Goal: Information Seeking & Learning: Learn about a topic

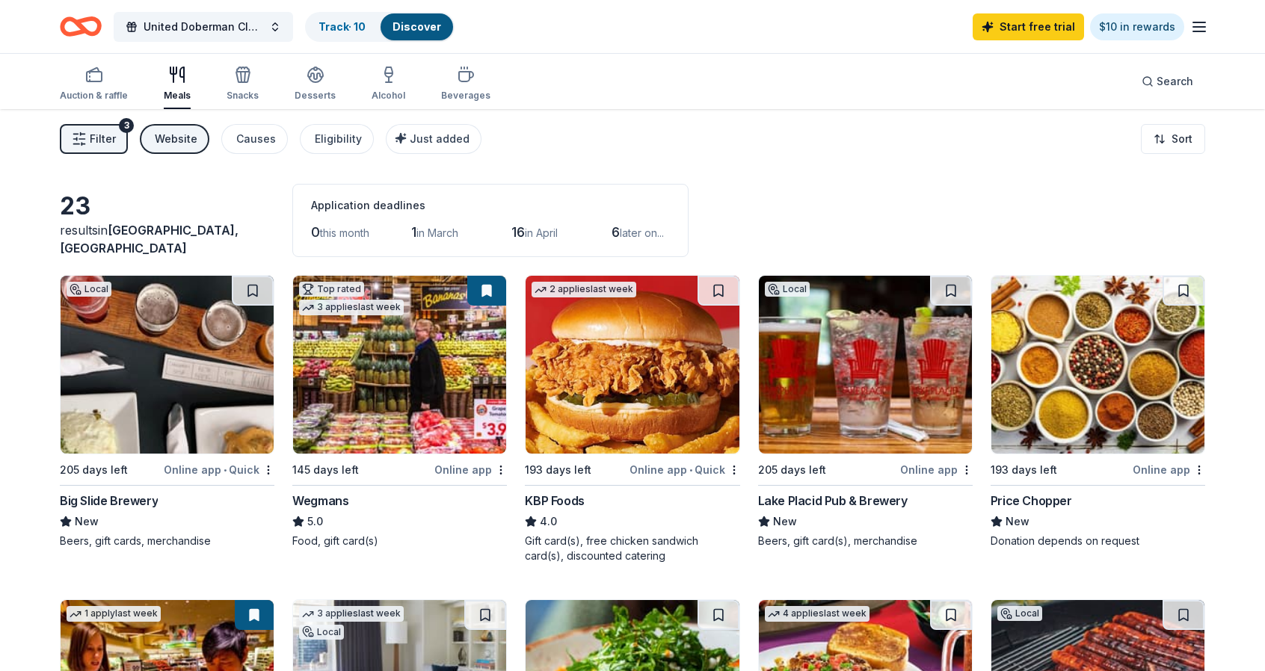
click at [91, 132] on span "Filter" at bounding box center [103, 139] width 26 height 18
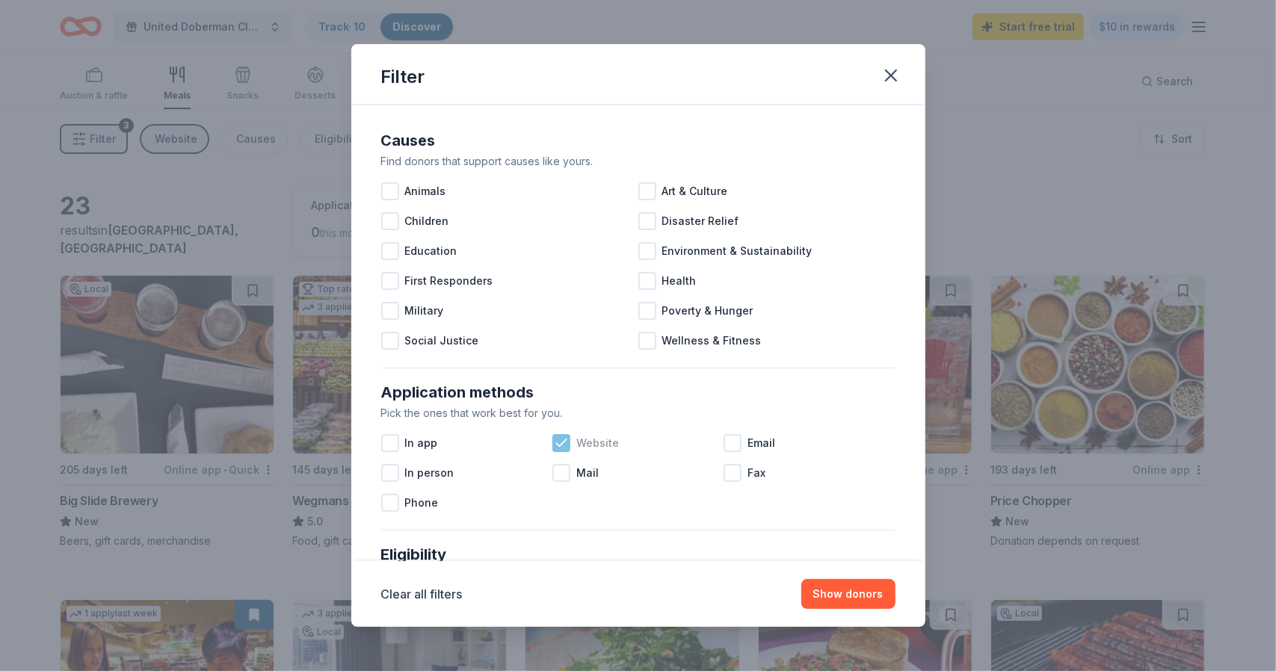
click at [558, 446] on icon at bounding box center [561, 443] width 15 height 15
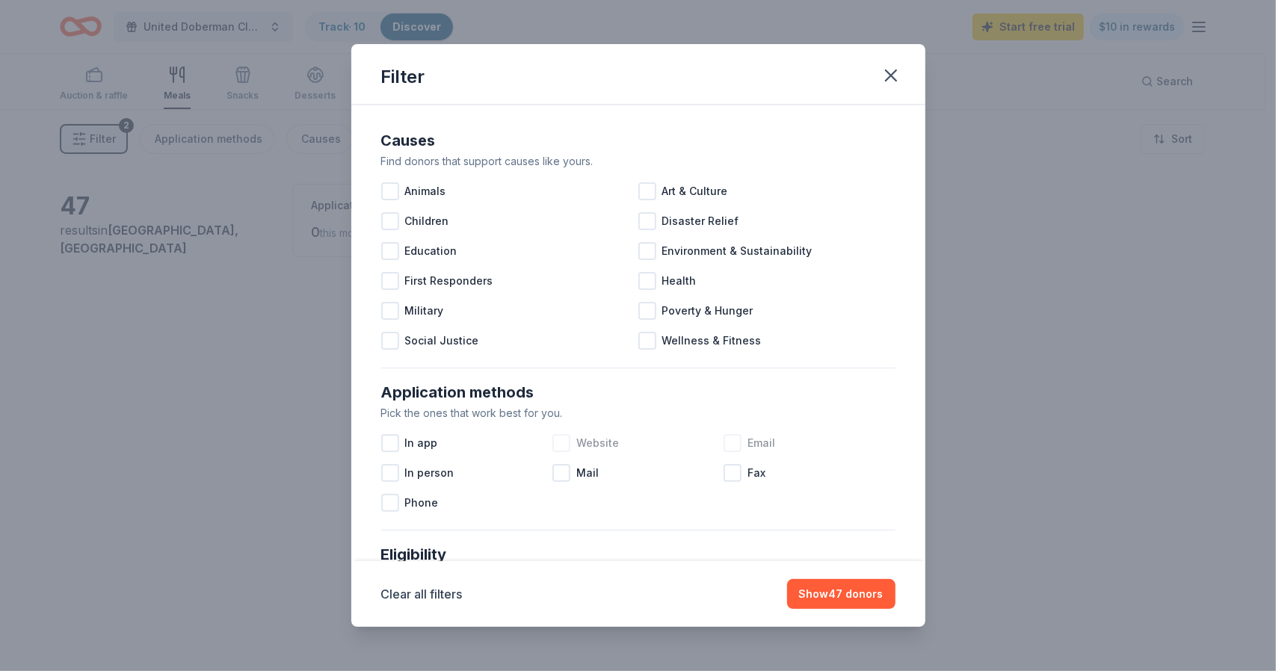
click at [735, 441] on div "Email" at bounding box center [809, 443] width 171 height 30
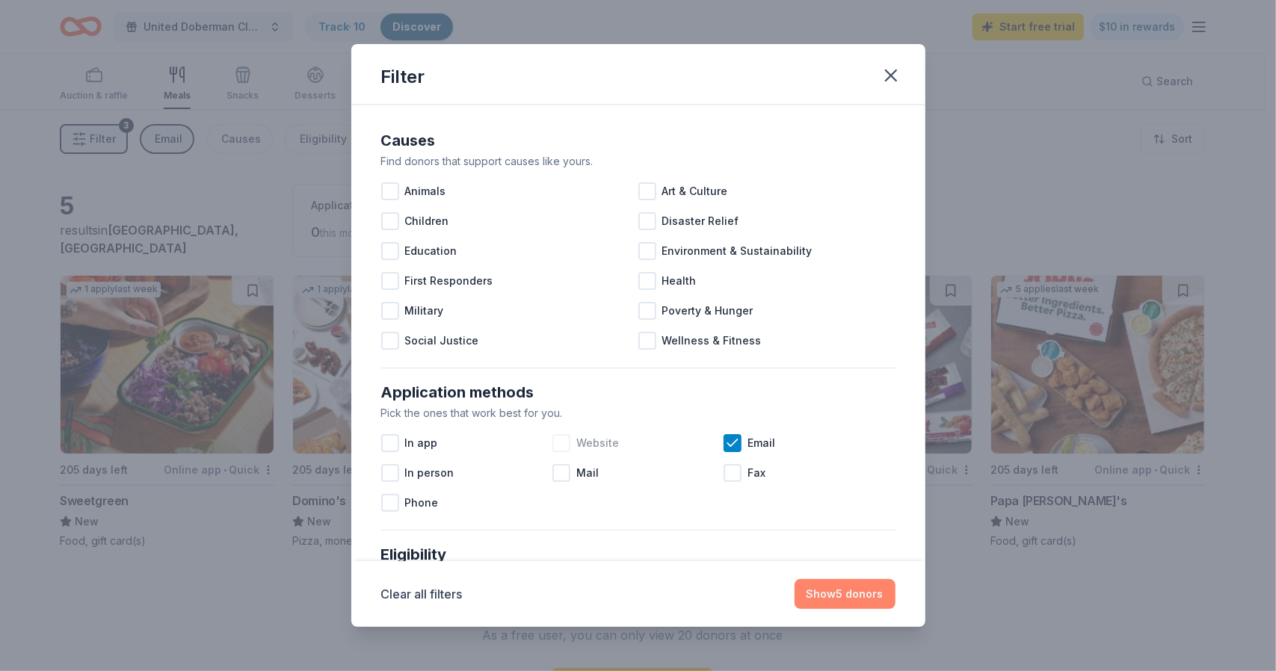
click at [848, 591] on button "Show 5 donors" at bounding box center [845, 594] width 101 height 30
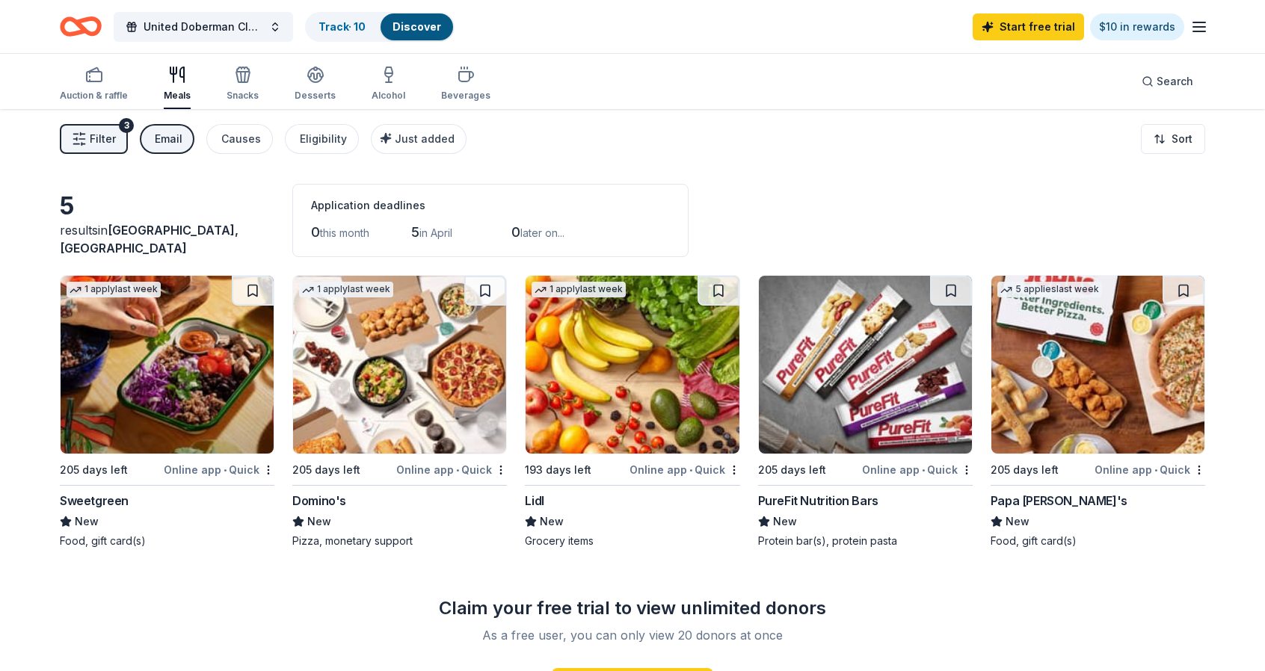
click at [112, 137] on span "Filter" at bounding box center [103, 139] width 26 height 18
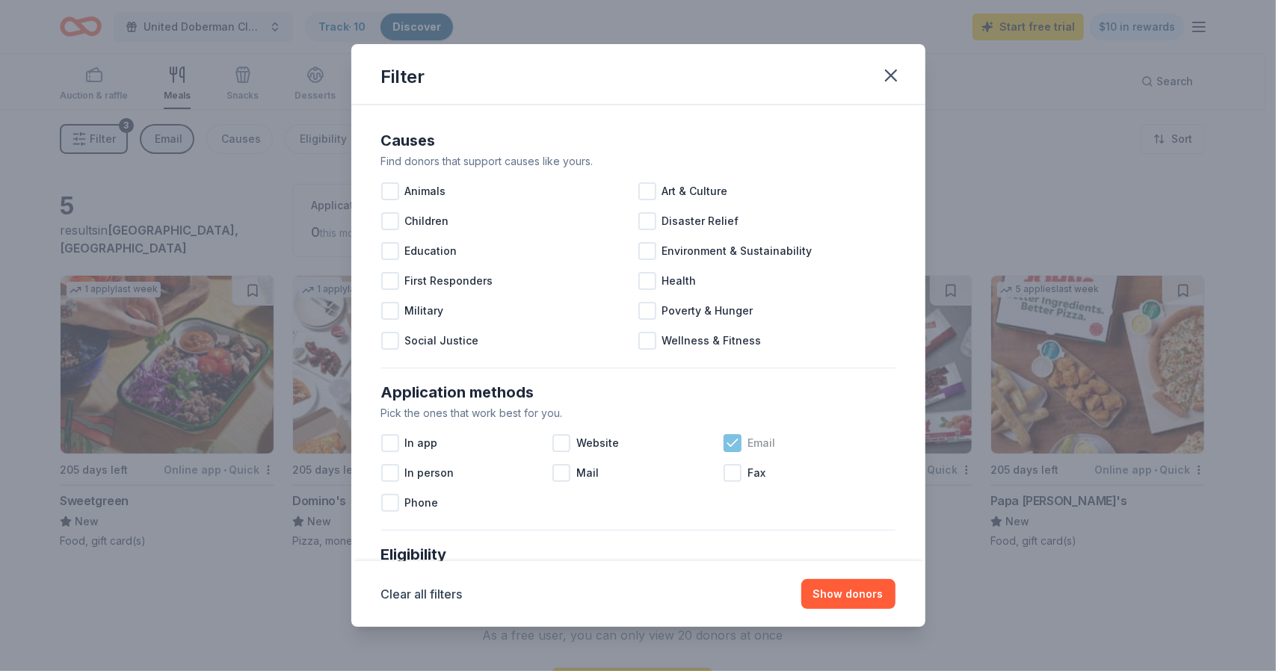
click at [727, 445] on icon at bounding box center [732, 443] width 10 height 7
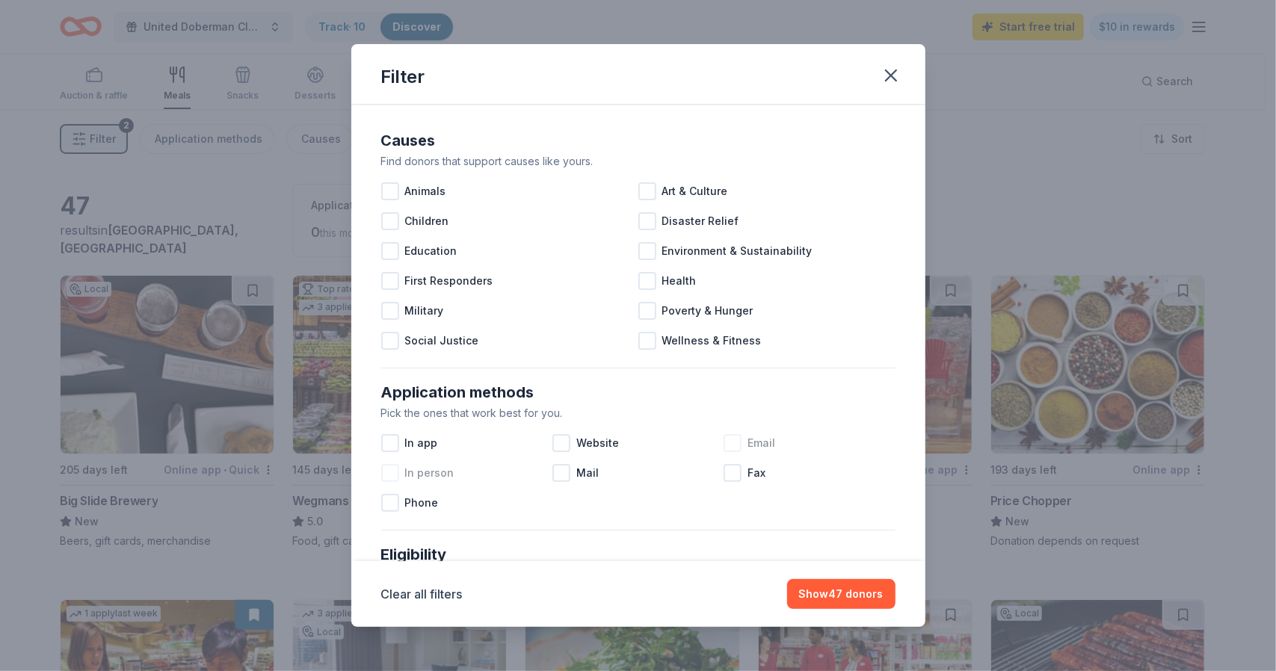
click at [395, 471] on div at bounding box center [390, 473] width 18 height 18
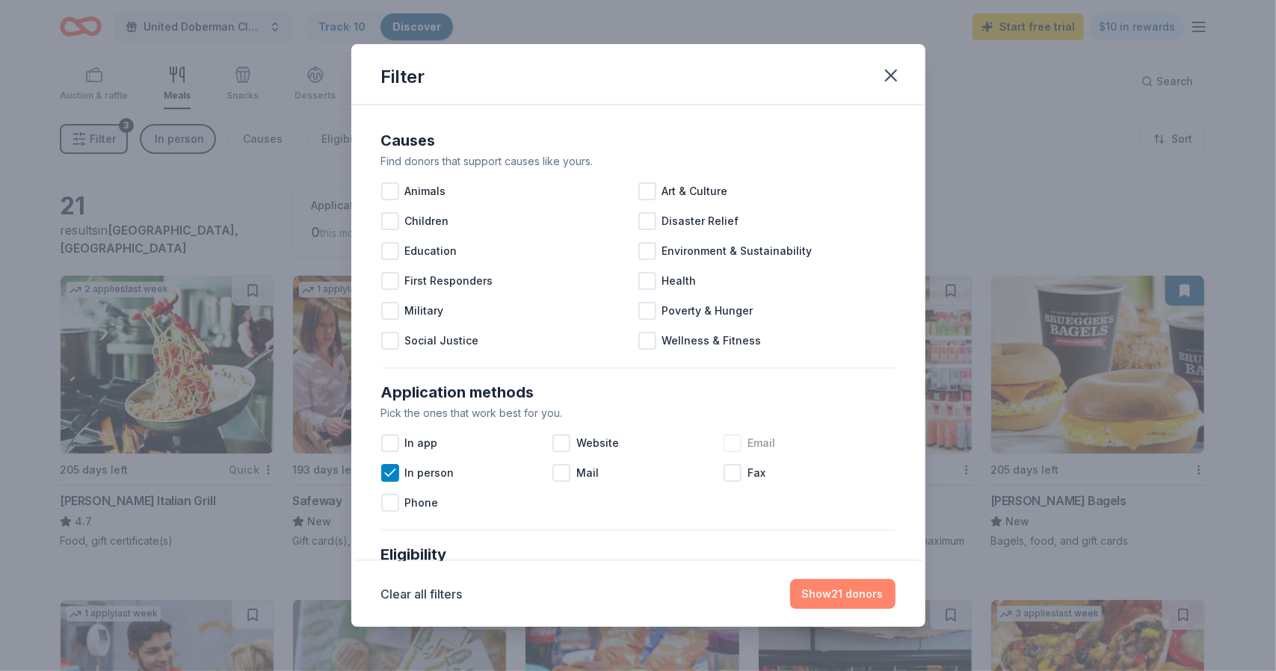
click at [870, 600] on button "Show 21 donors" at bounding box center [842, 594] width 105 height 30
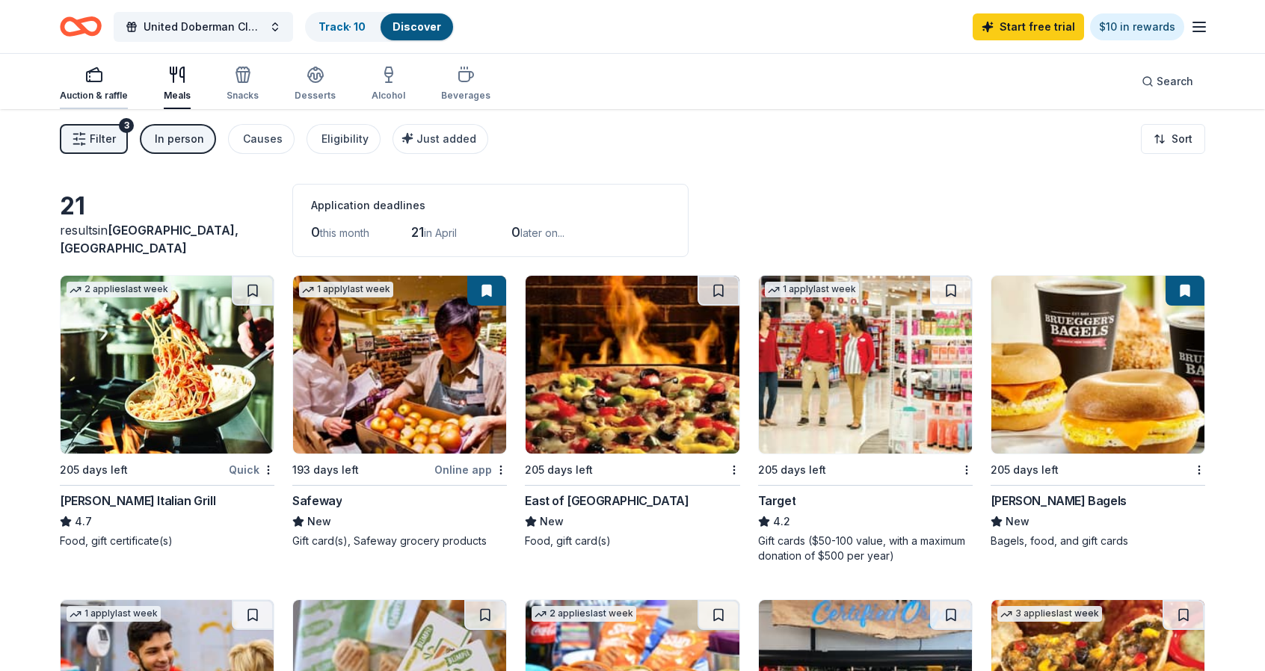
click at [106, 99] on div "Auction & raffle" at bounding box center [94, 96] width 68 height 12
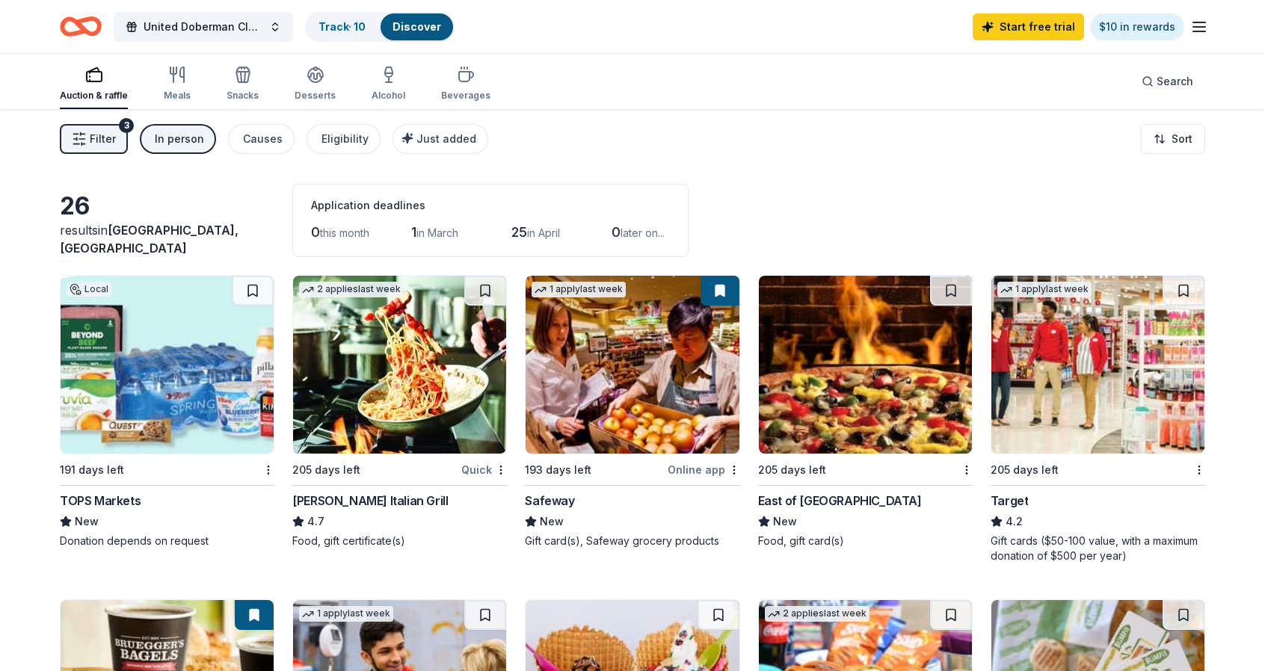
click at [108, 129] on button "Filter 3" at bounding box center [94, 139] width 68 height 30
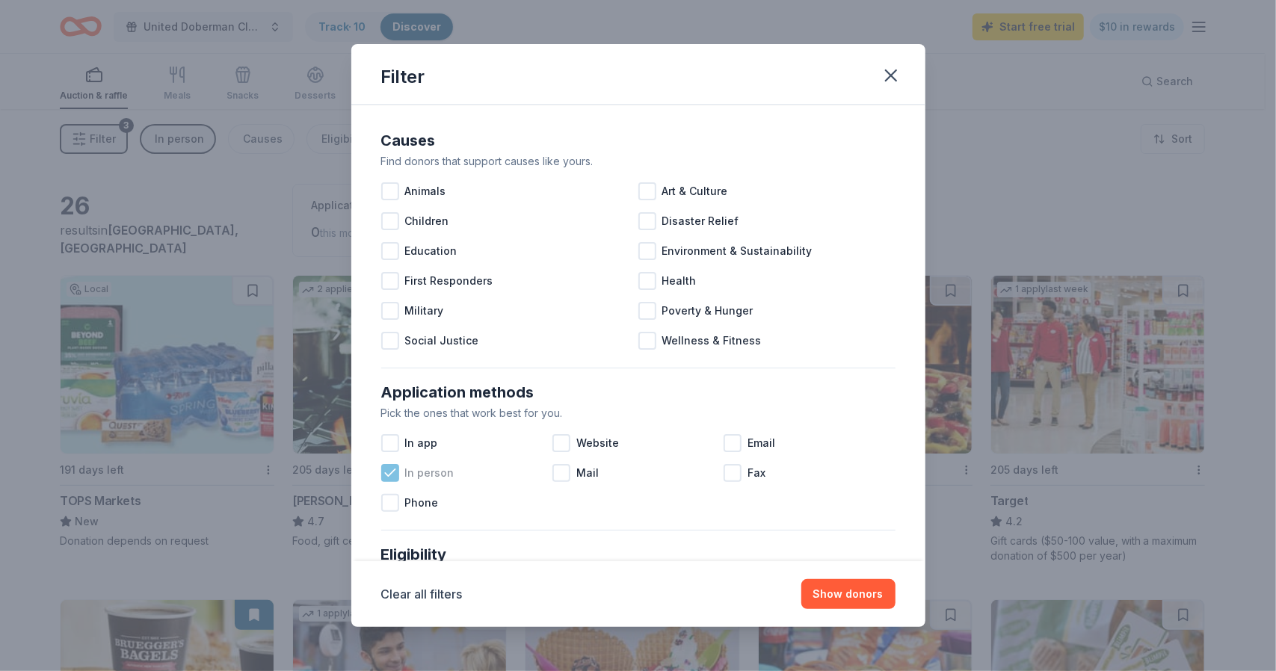
click at [387, 468] on icon at bounding box center [390, 473] width 15 height 15
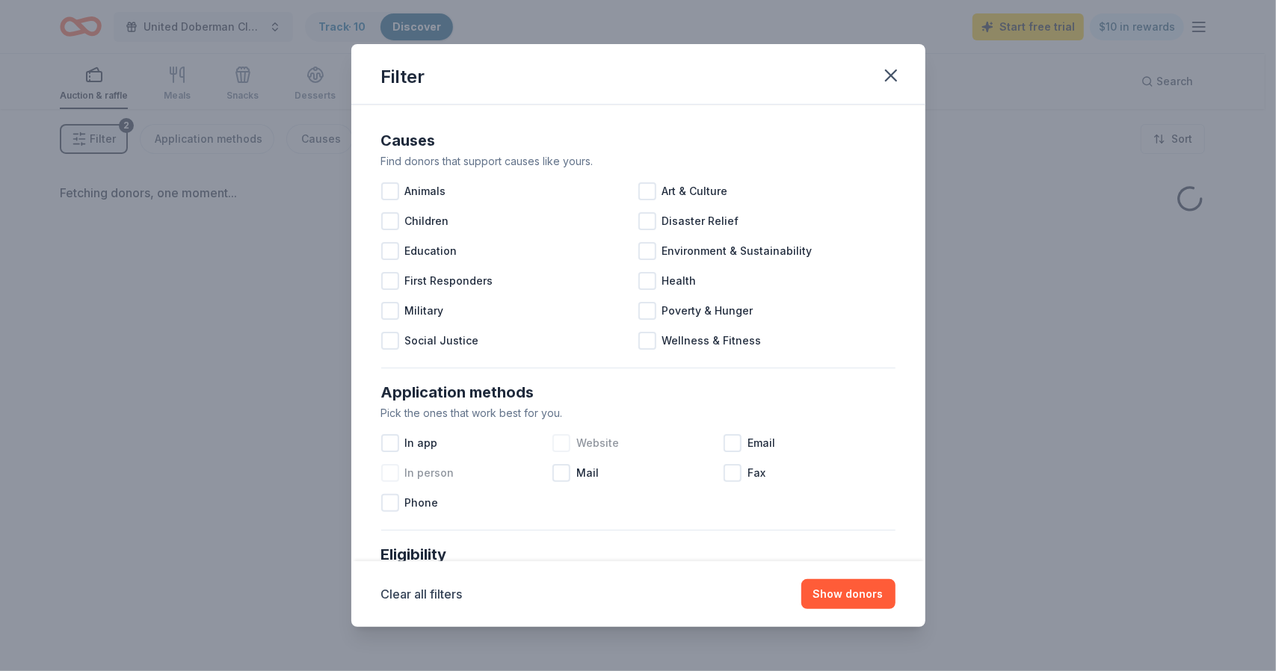
click at [564, 439] on div at bounding box center [561, 443] width 18 height 18
click at [847, 587] on button "Show donors" at bounding box center [848, 594] width 94 height 30
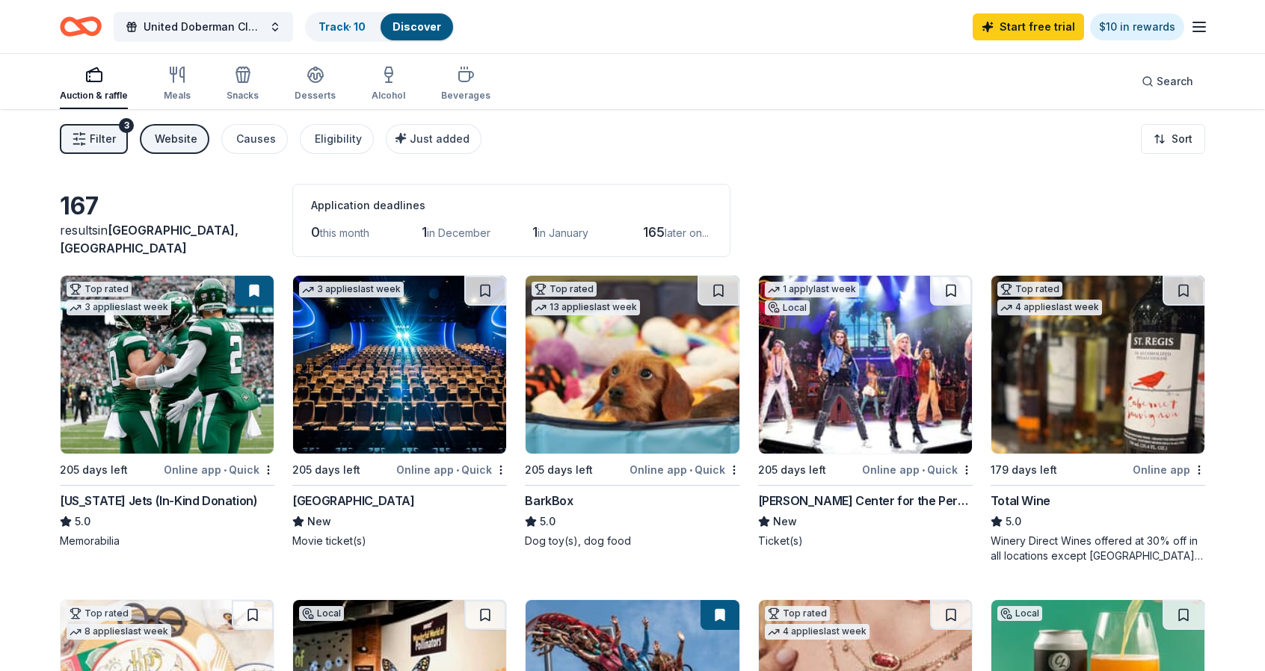
click at [103, 130] on span "Filter" at bounding box center [103, 139] width 26 height 18
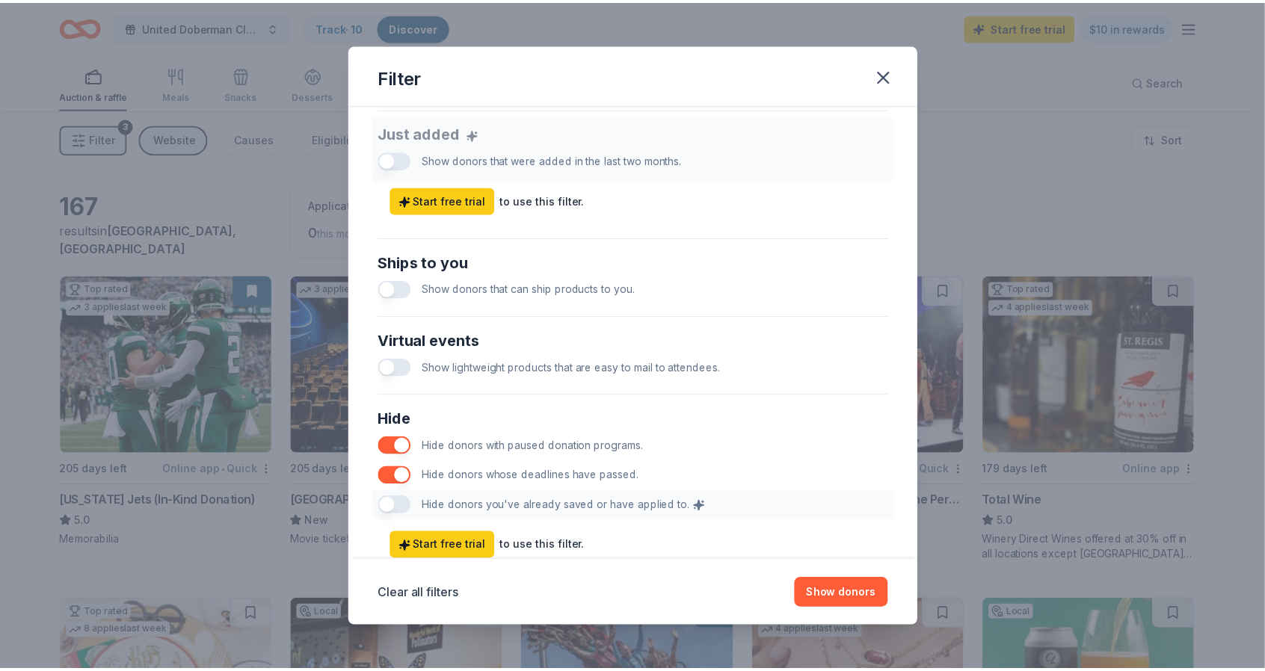
scroll to position [585, 0]
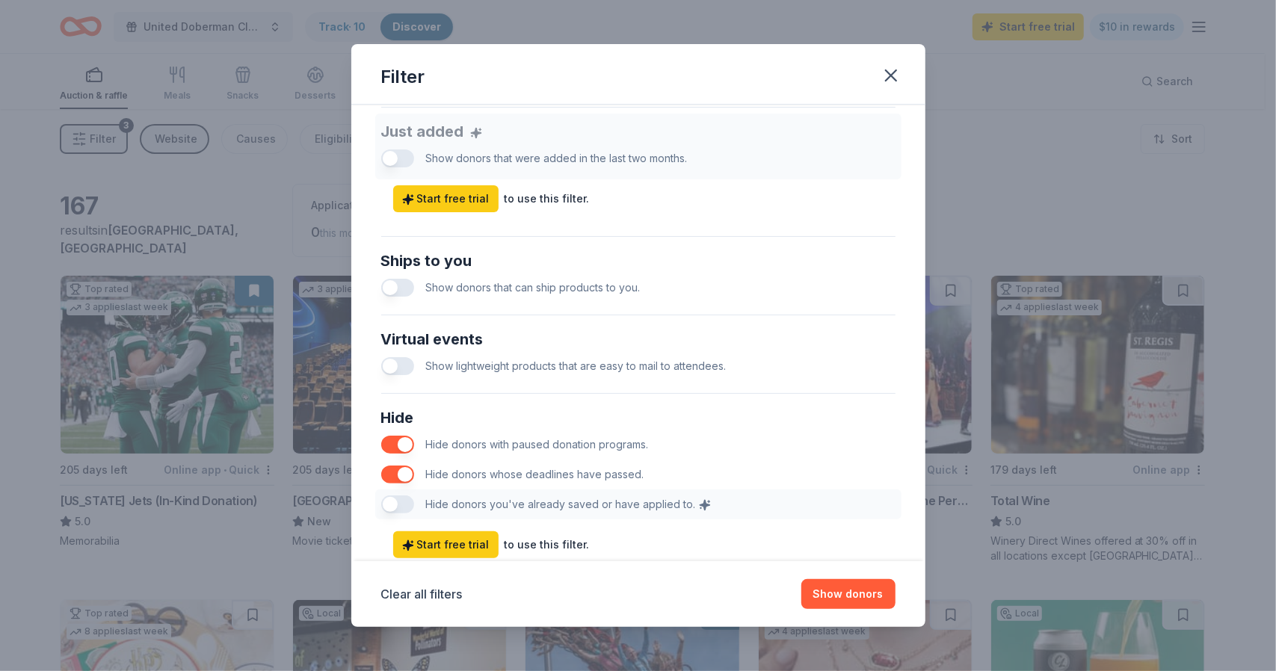
click at [398, 288] on button "button" at bounding box center [397, 288] width 33 height 18
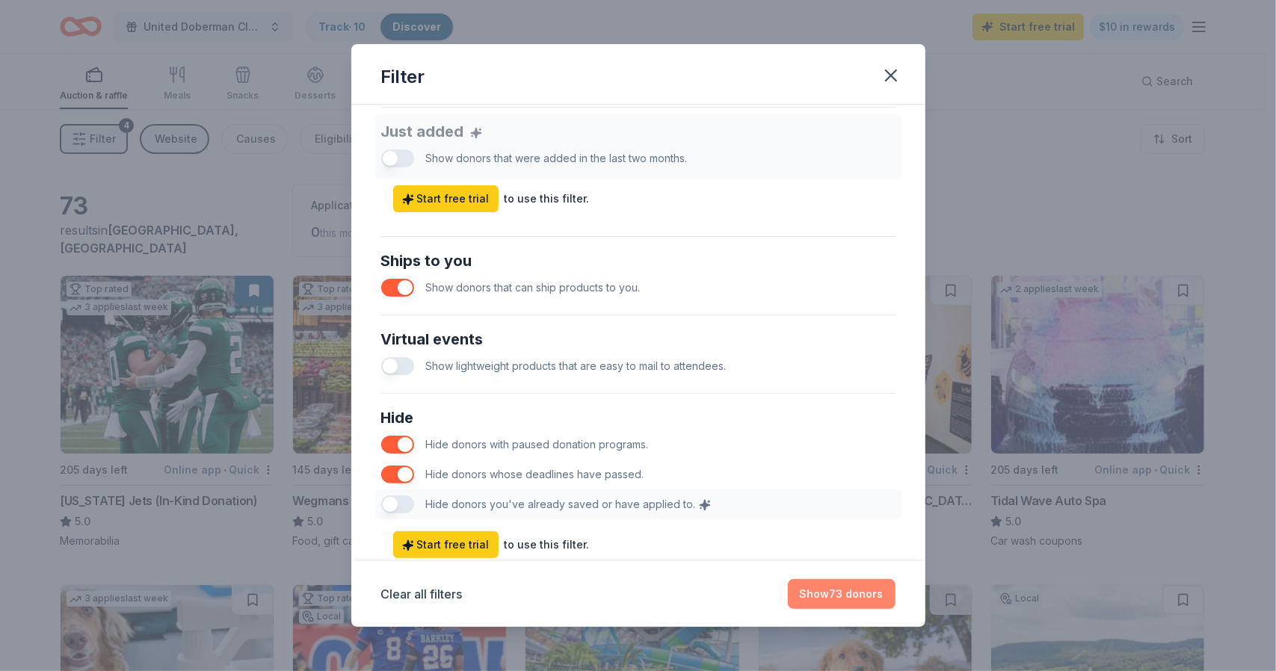
click at [842, 589] on button "Show 73 donors" at bounding box center [842, 594] width 108 height 30
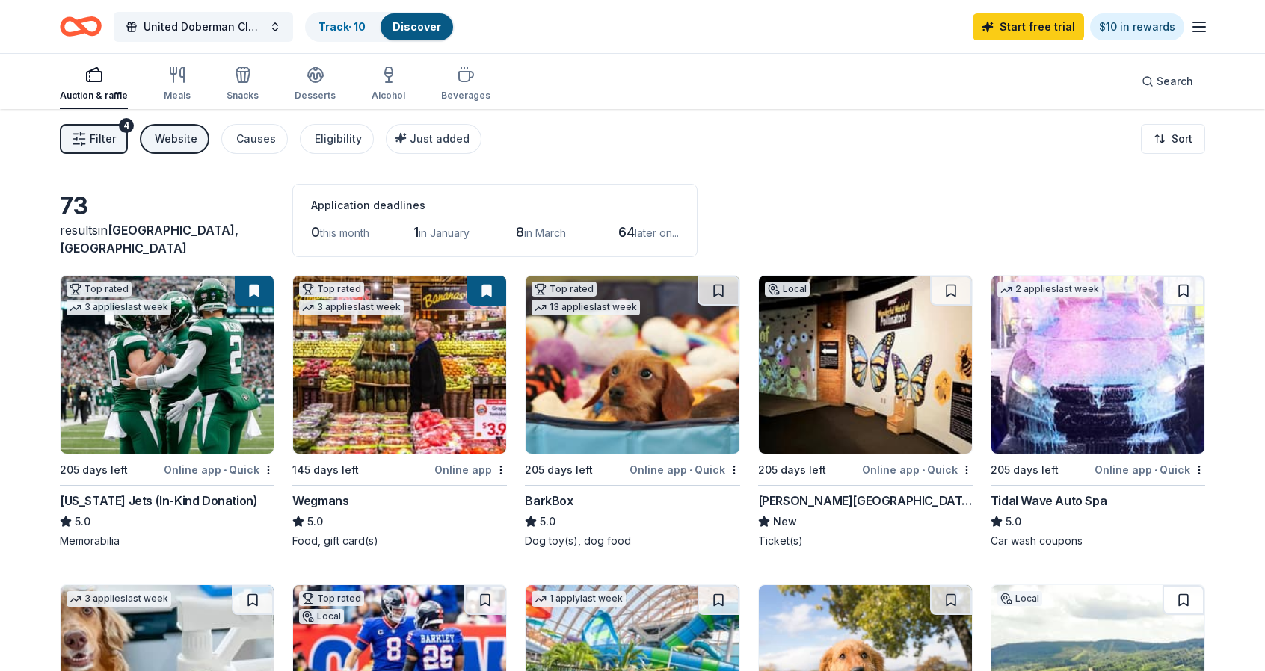
click at [101, 130] on span "Filter" at bounding box center [103, 139] width 26 height 18
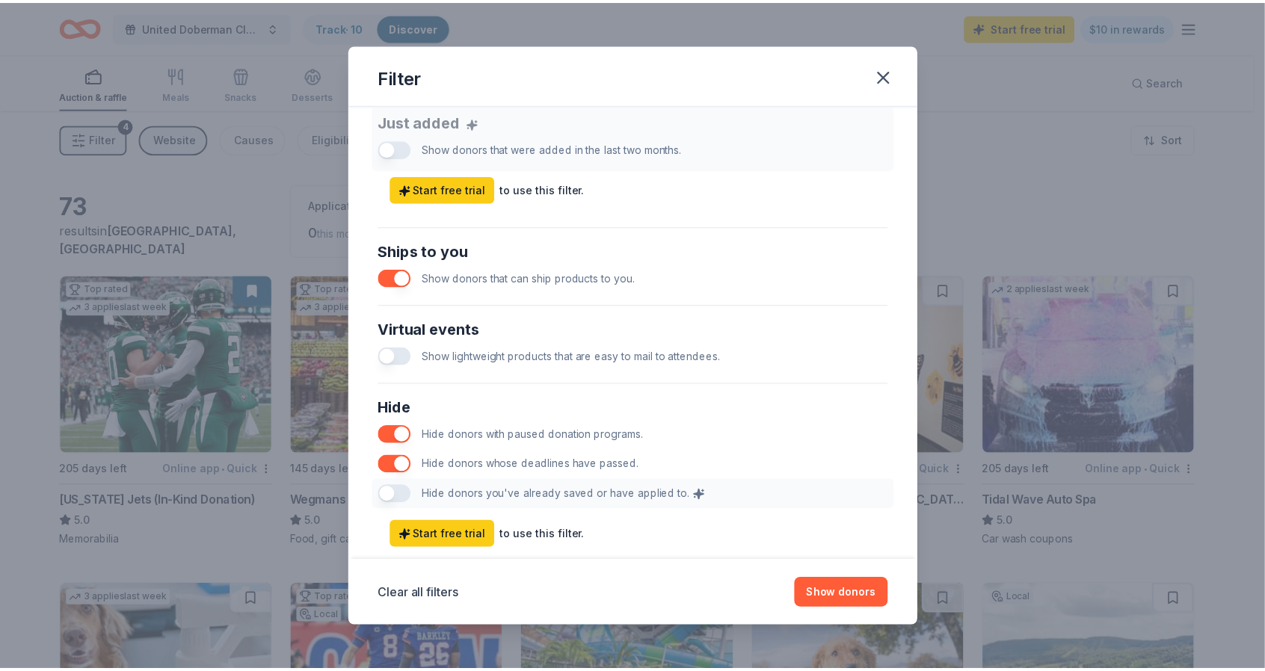
scroll to position [593, 0]
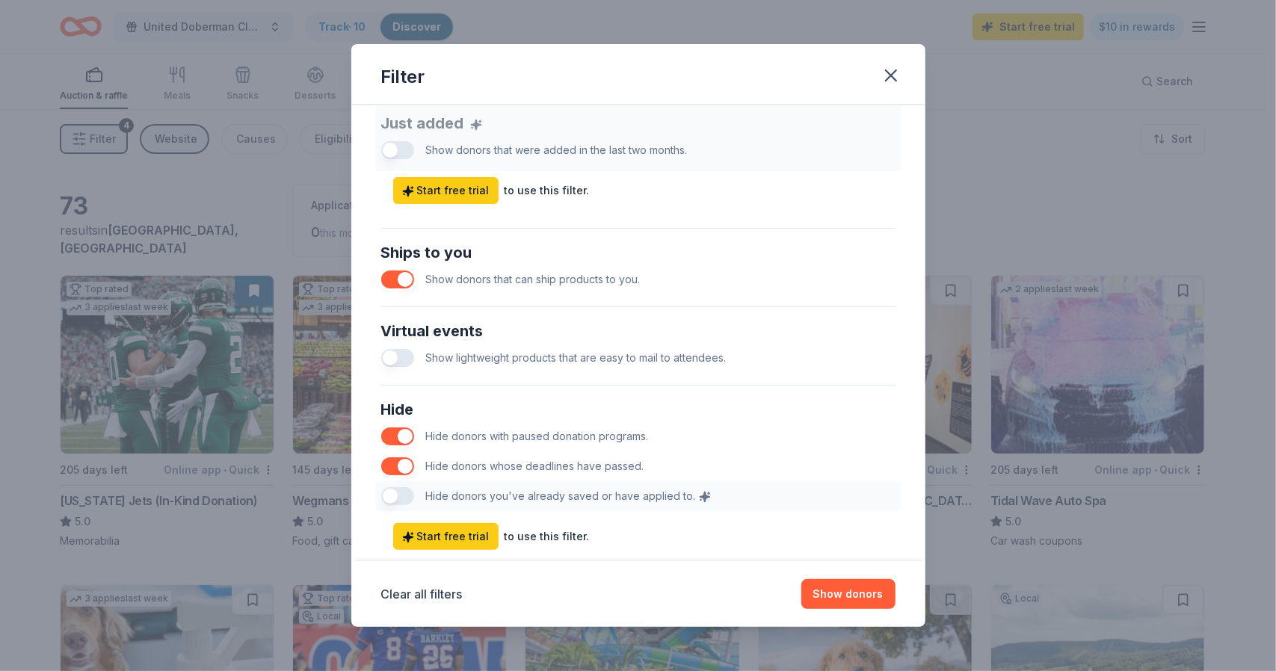
click at [410, 282] on button "button" at bounding box center [397, 280] width 33 height 18
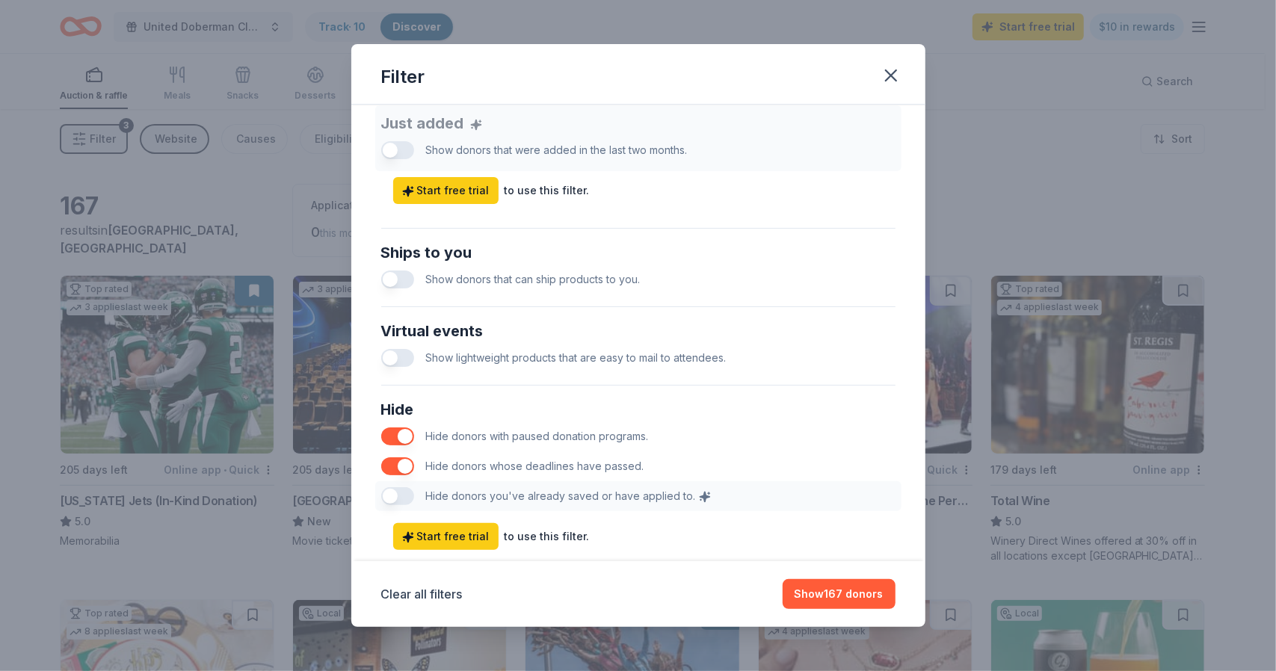
click at [408, 360] on button "button" at bounding box center [397, 358] width 33 height 18
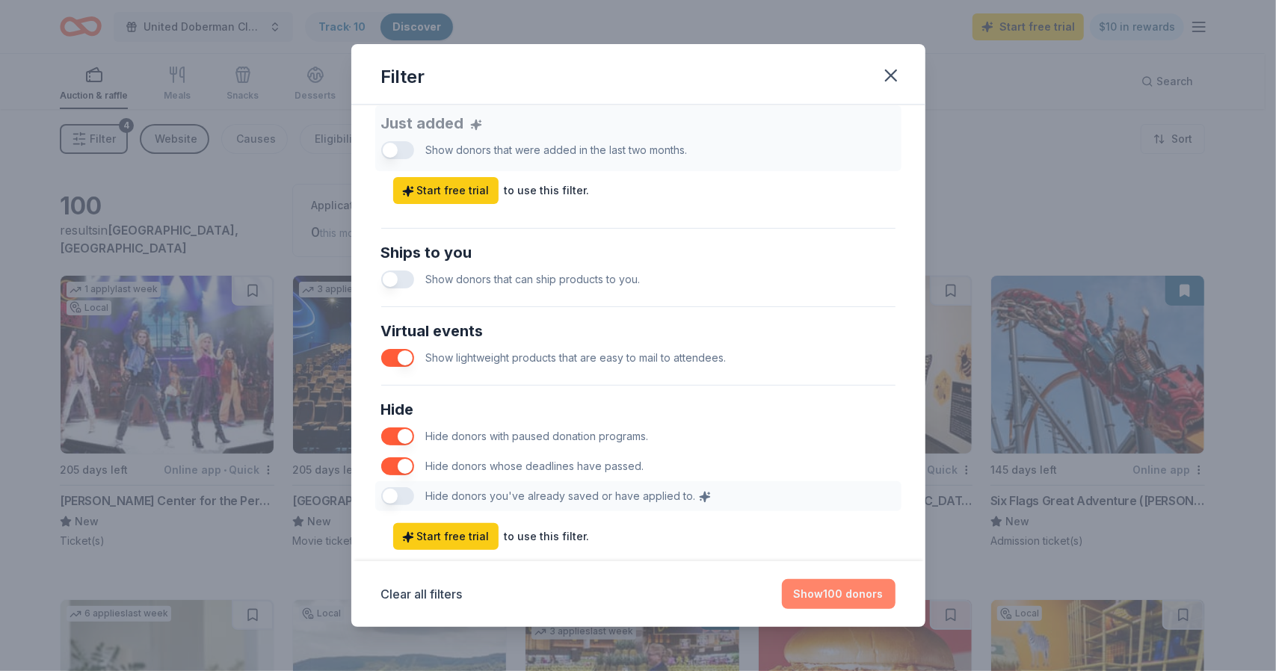
click at [860, 600] on button "Show 100 donors" at bounding box center [839, 594] width 114 height 30
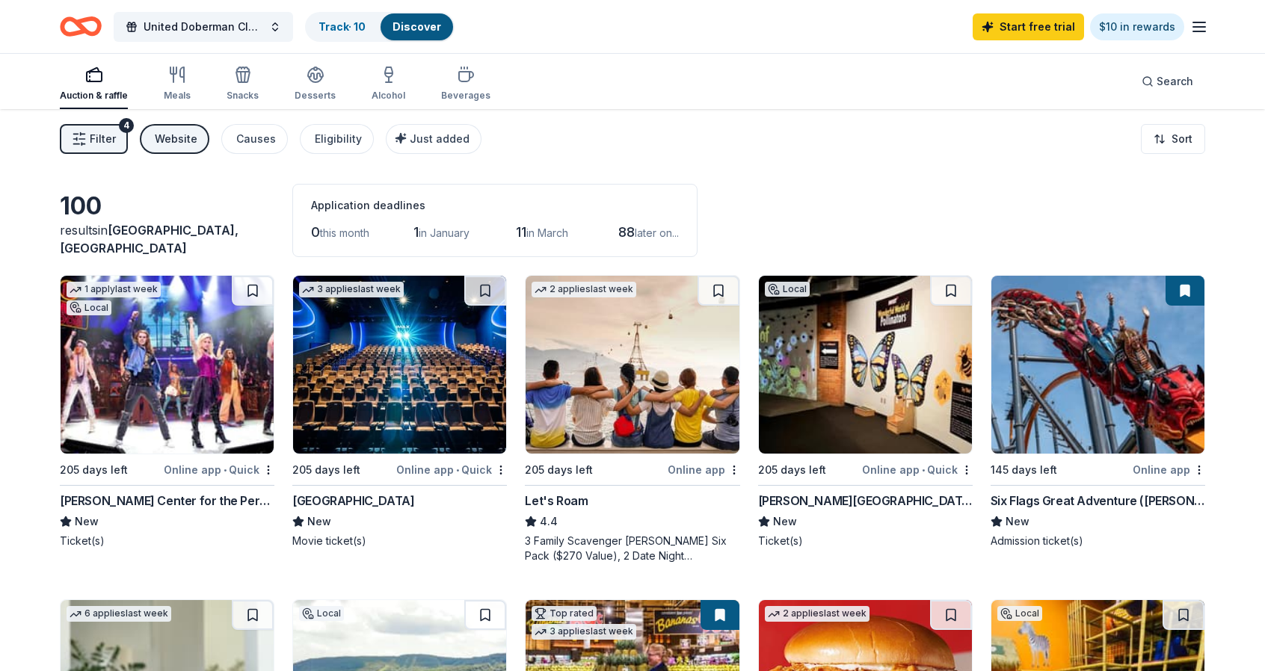
click at [102, 132] on span "Filter" at bounding box center [103, 139] width 26 height 18
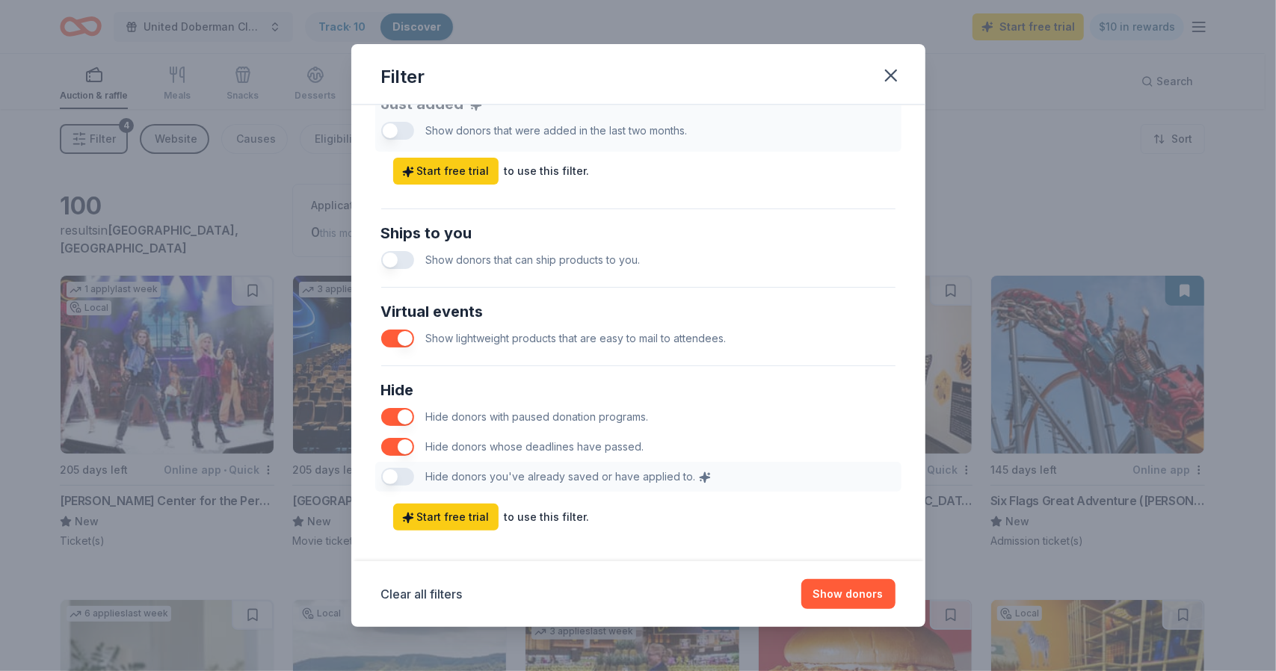
scroll to position [629, 0]
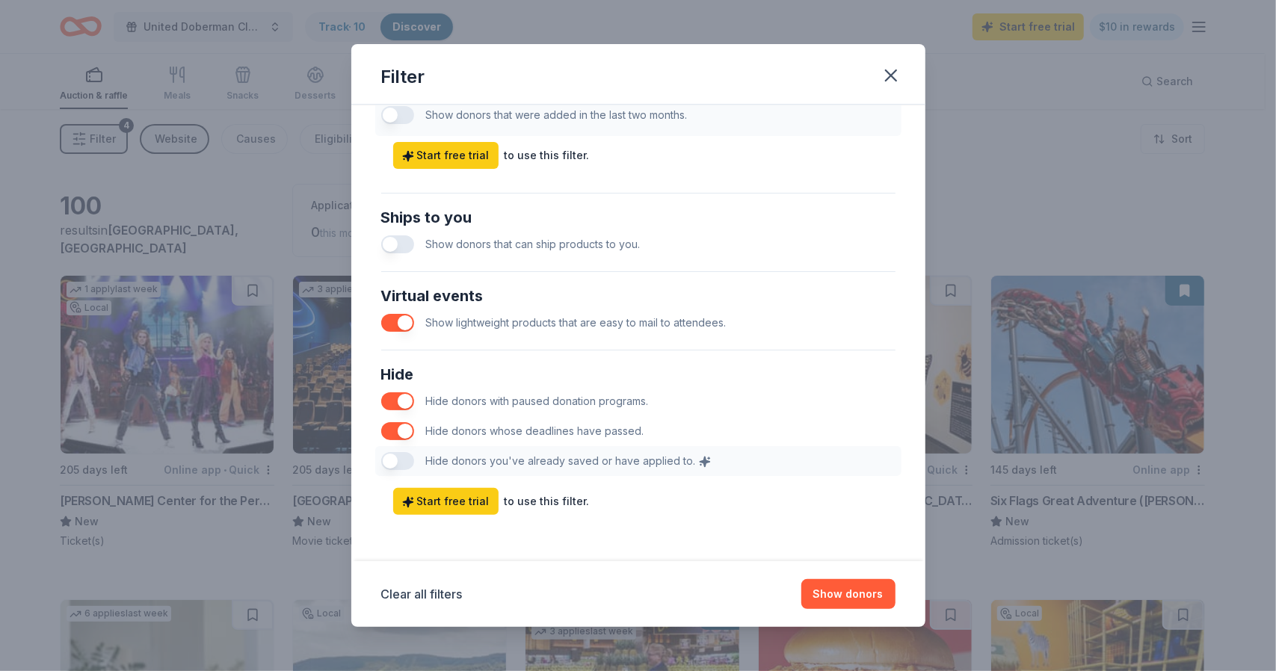
click at [395, 321] on button "button" at bounding box center [397, 323] width 33 height 18
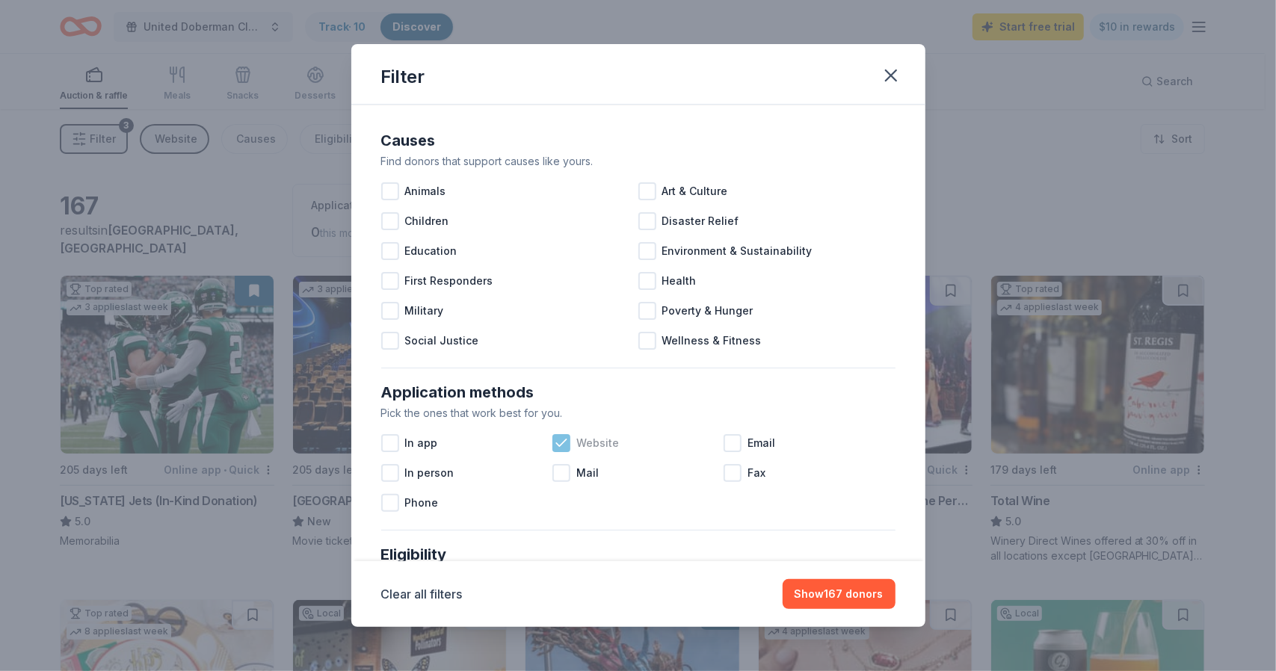
click at [554, 443] on icon at bounding box center [561, 443] width 15 height 15
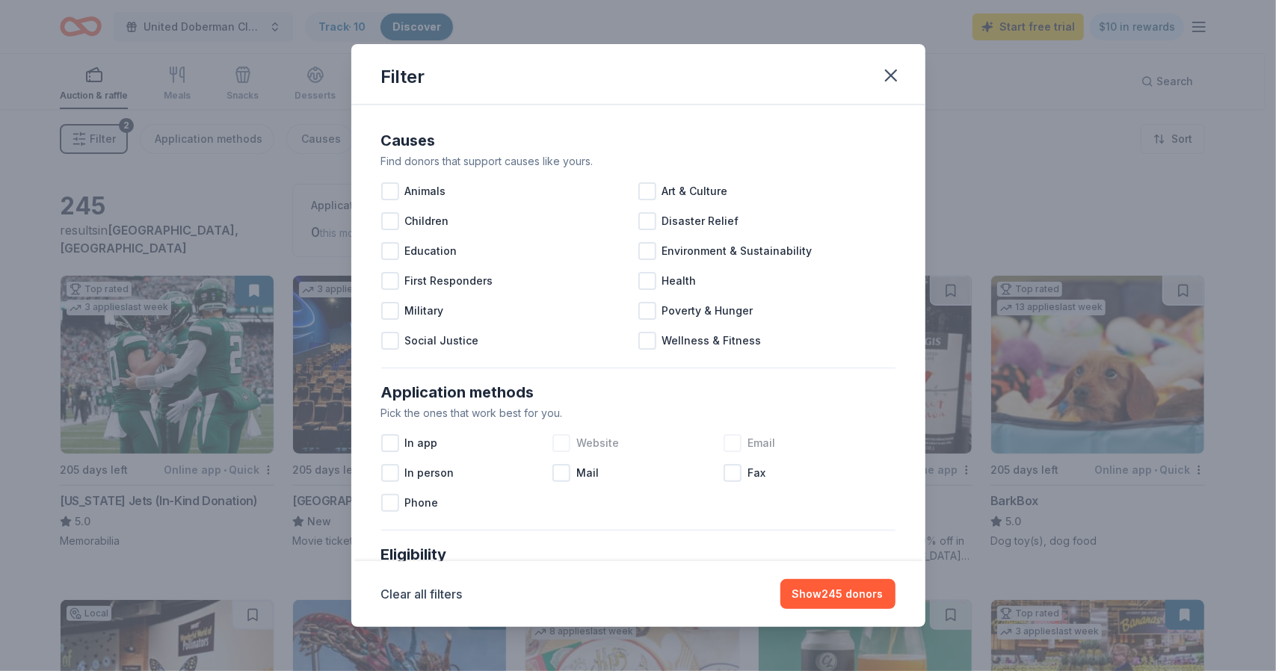
click at [724, 449] on div at bounding box center [733, 443] width 18 height 18
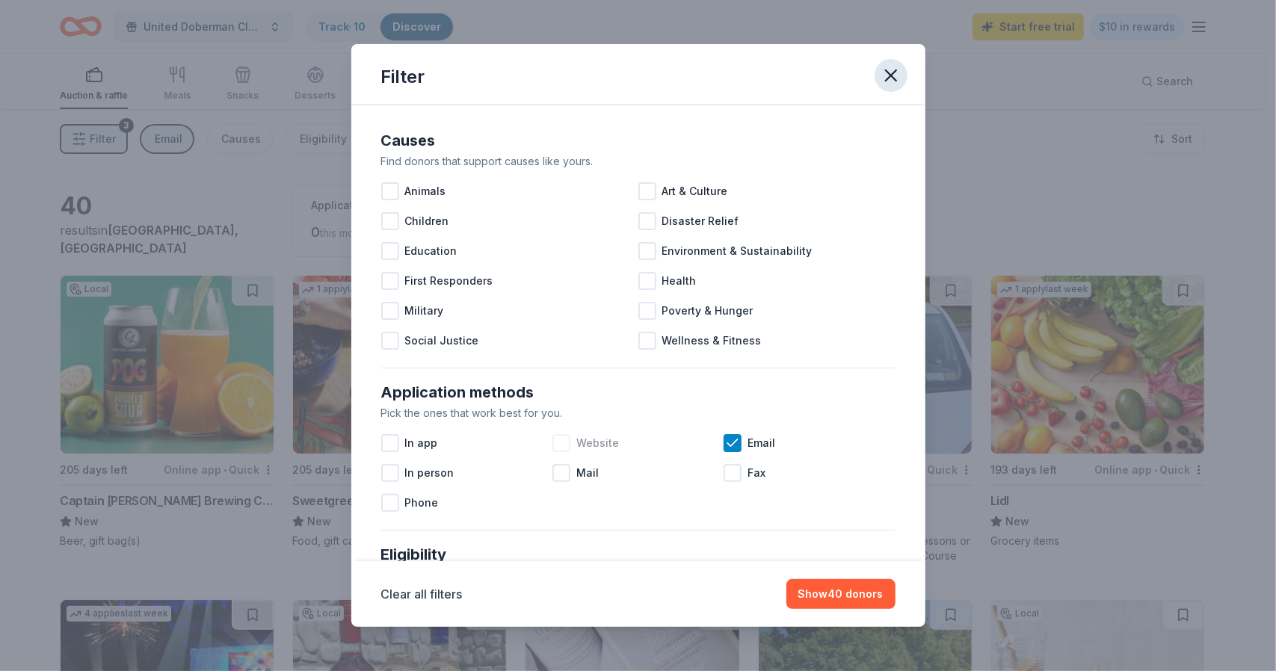
click at [887, 77] on icon "button" at bounding box center [891, 75] width 21 height 21
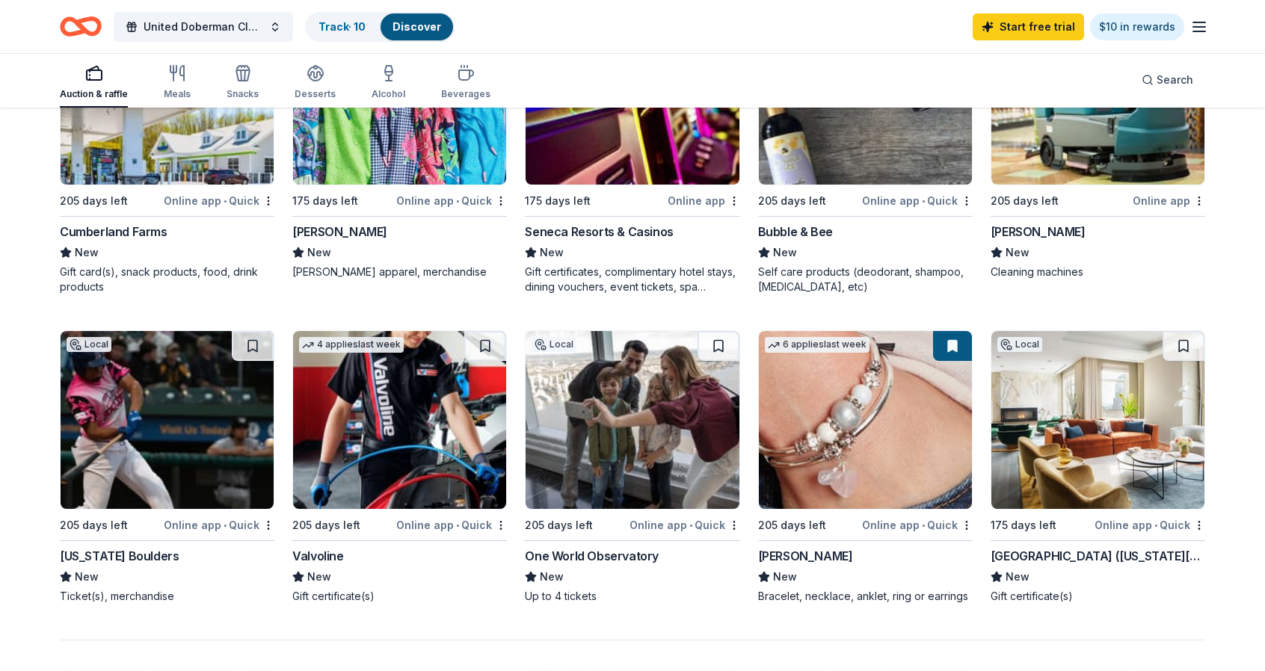
scroll to position [907, 0]
